Goal: Task Accomplishment & Management: Manage account settings

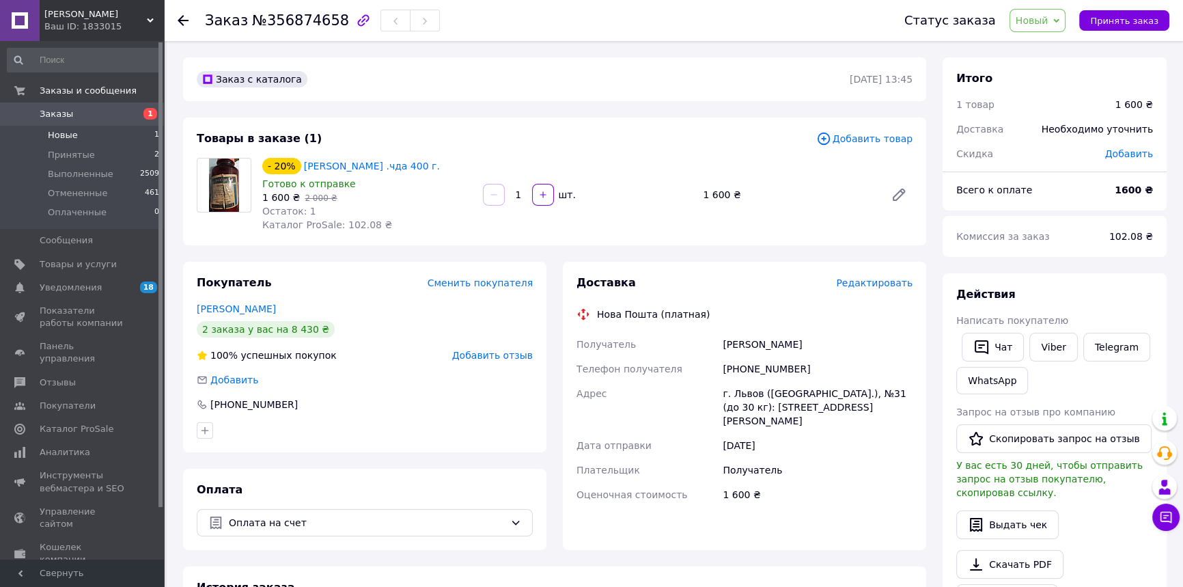
click at [68, 135] on span "Новые" at bounding box center [63, 135] width 30 height 12
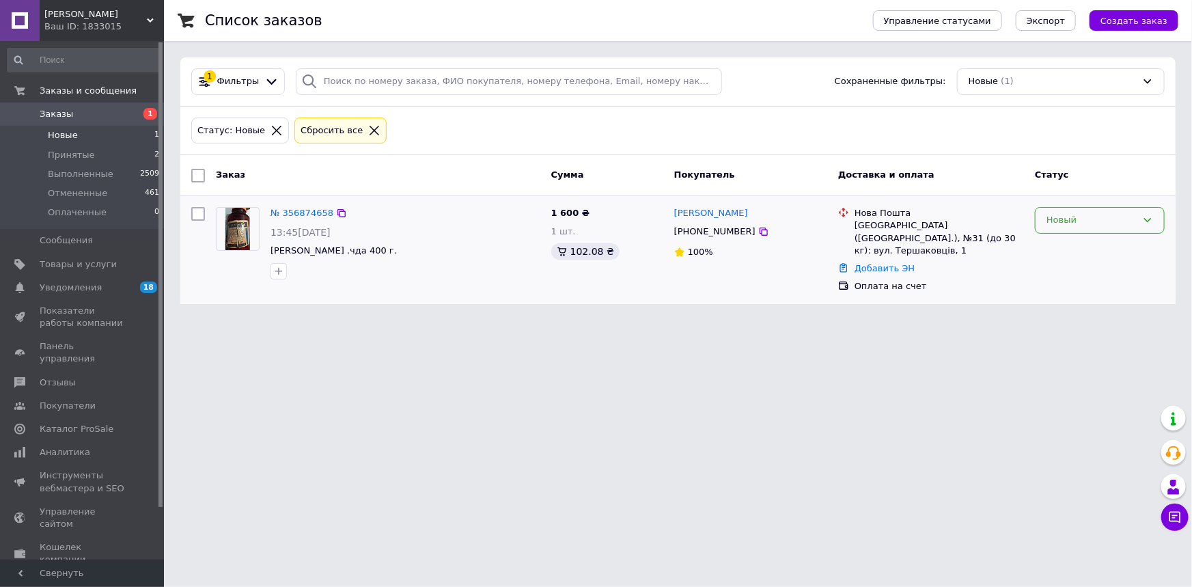
click at [1056, 210] on div "Новый" at bounding box center [1100, 220] width 130 height 27
click at [1078, 253] on li "Принят" at bounding box center [1099, 248] width 128 height 25
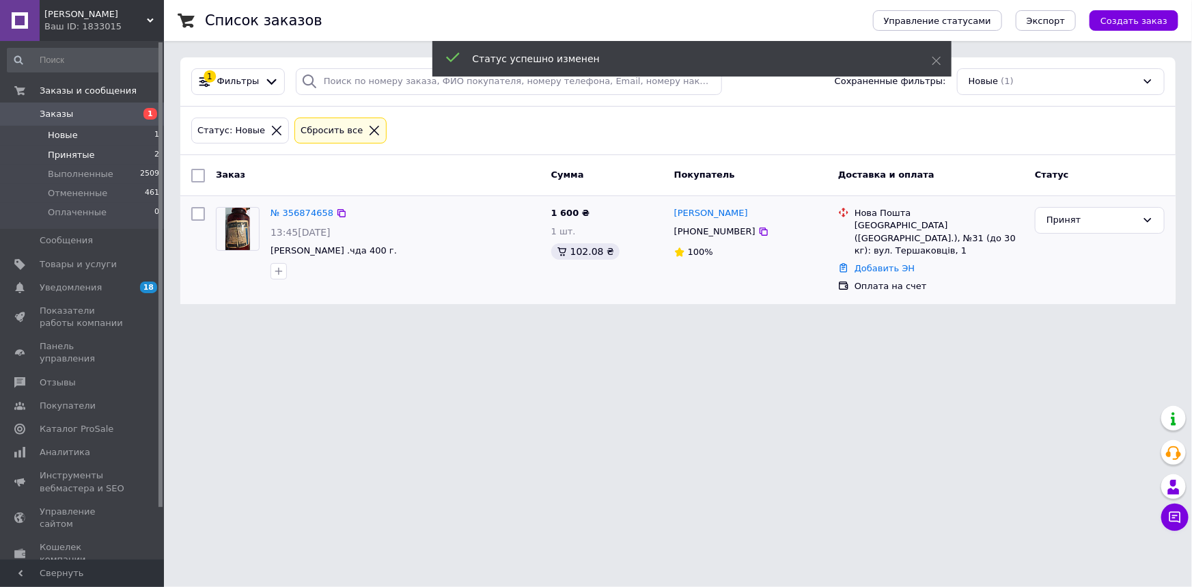
click at [85, 150] on span "Принятые" at bounding box center [71, 155] width 47 height 12
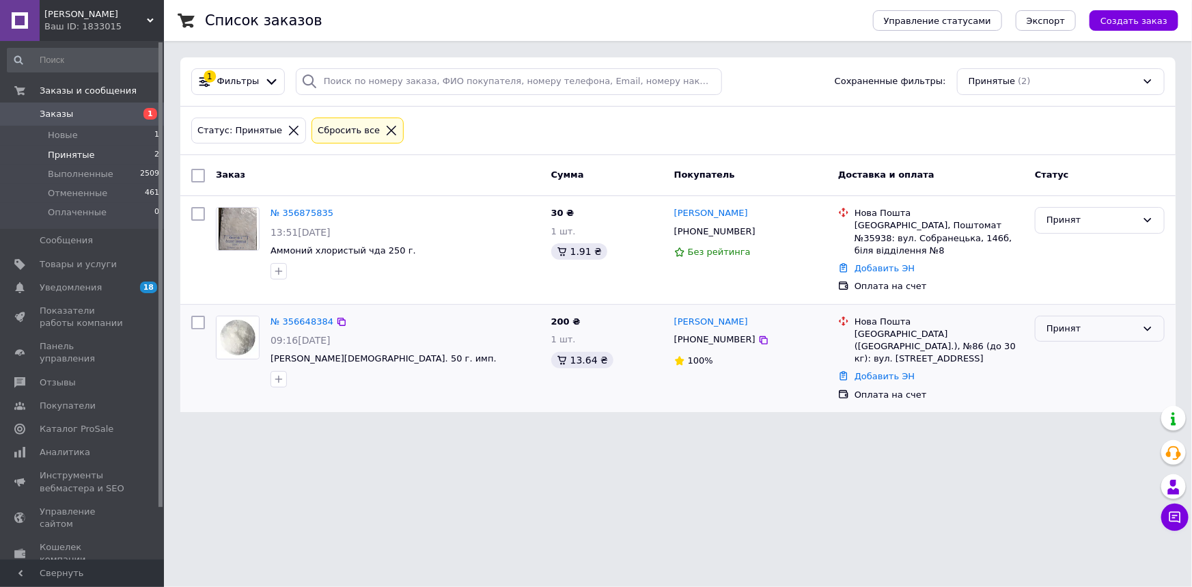
click at [1076, 322] on div "Принят" at bounding box center [1091, 329] width 90 height 14
click at [1079, 346] on li "Выполнен" at bounding box center [1099, 356] width 128 height 25
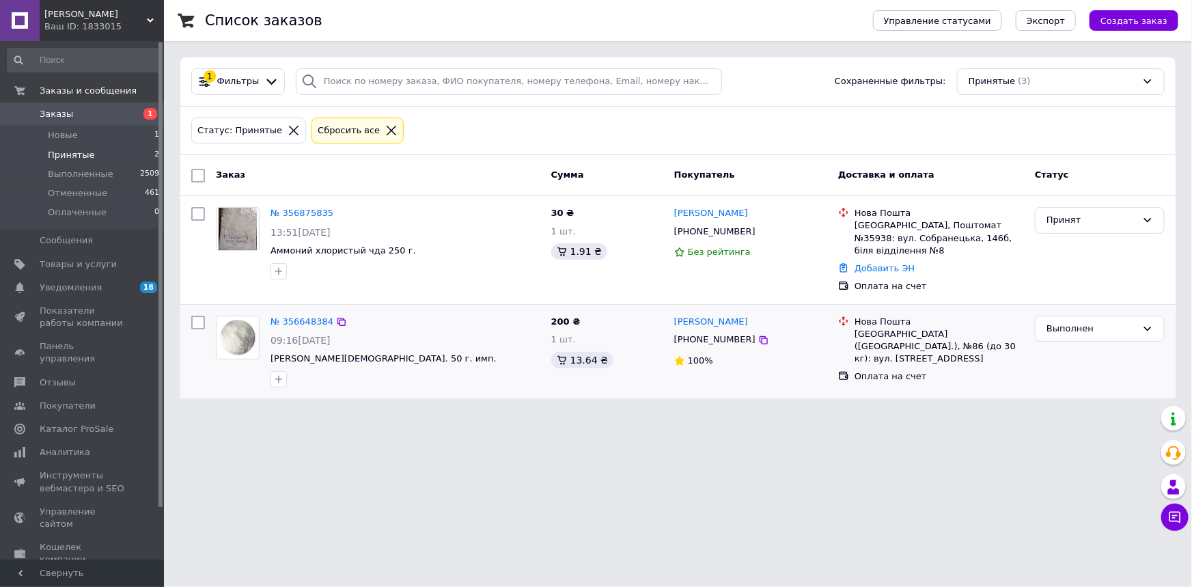
click at [83, 150] on span "Принятые" at bounding box center [71, 155] width 47 height 12
click at [61, 130] on span "Новые" at bounding box center [63, 135] width 30 height 12
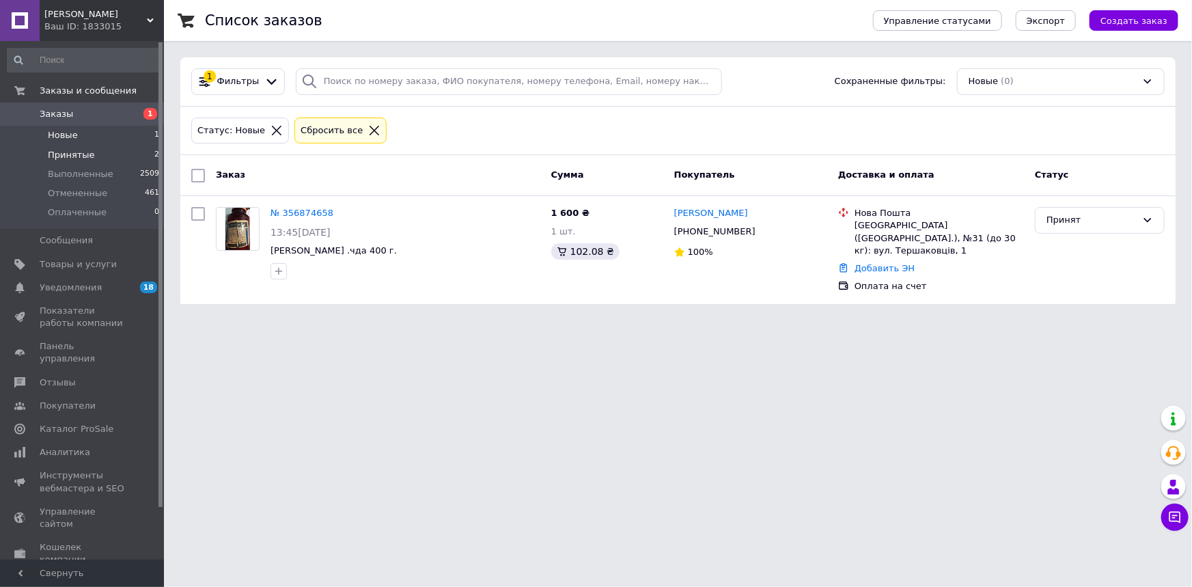
click at [79, 156] on span "Принятые" at bounding box center [71, 155] width 47 height 12
